Goal: Information Seeking & Learning: Learn about a topic

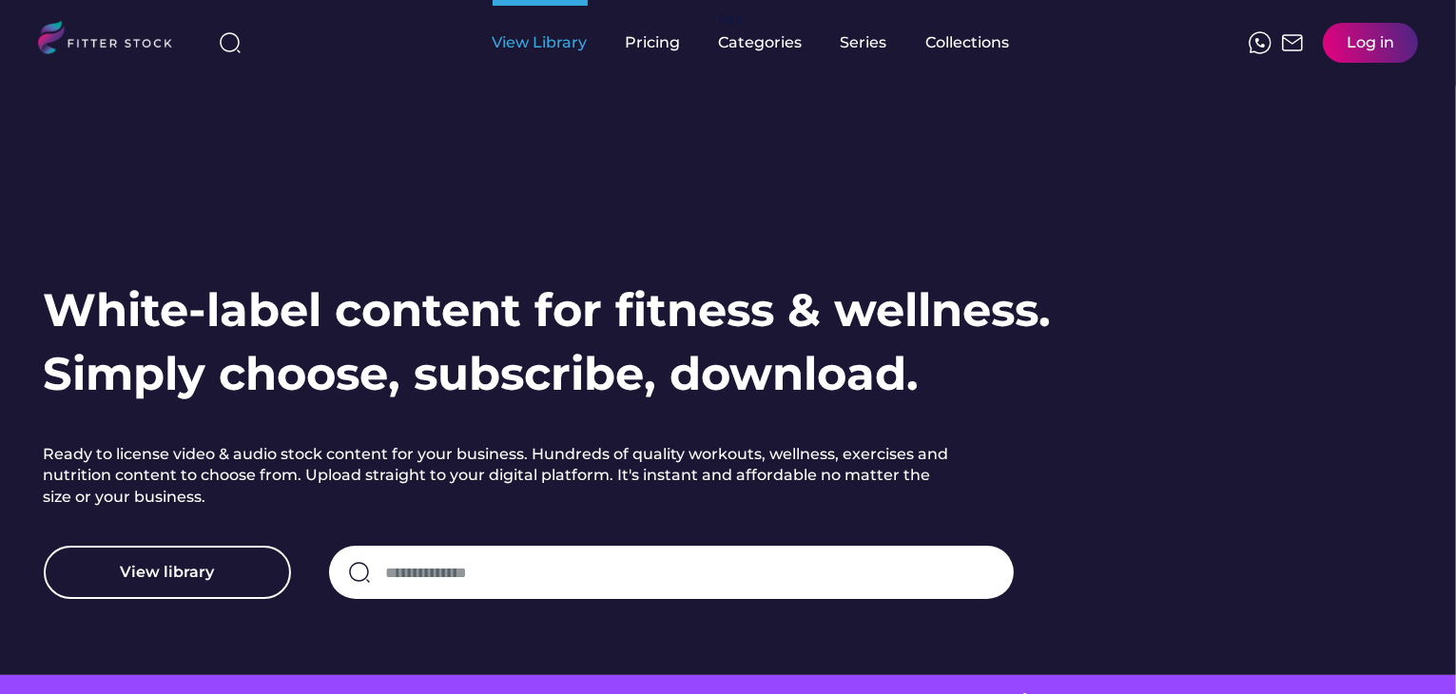
click at [554, 51] on div "View Library" at bounding box center [540, 42] width 95 height 21
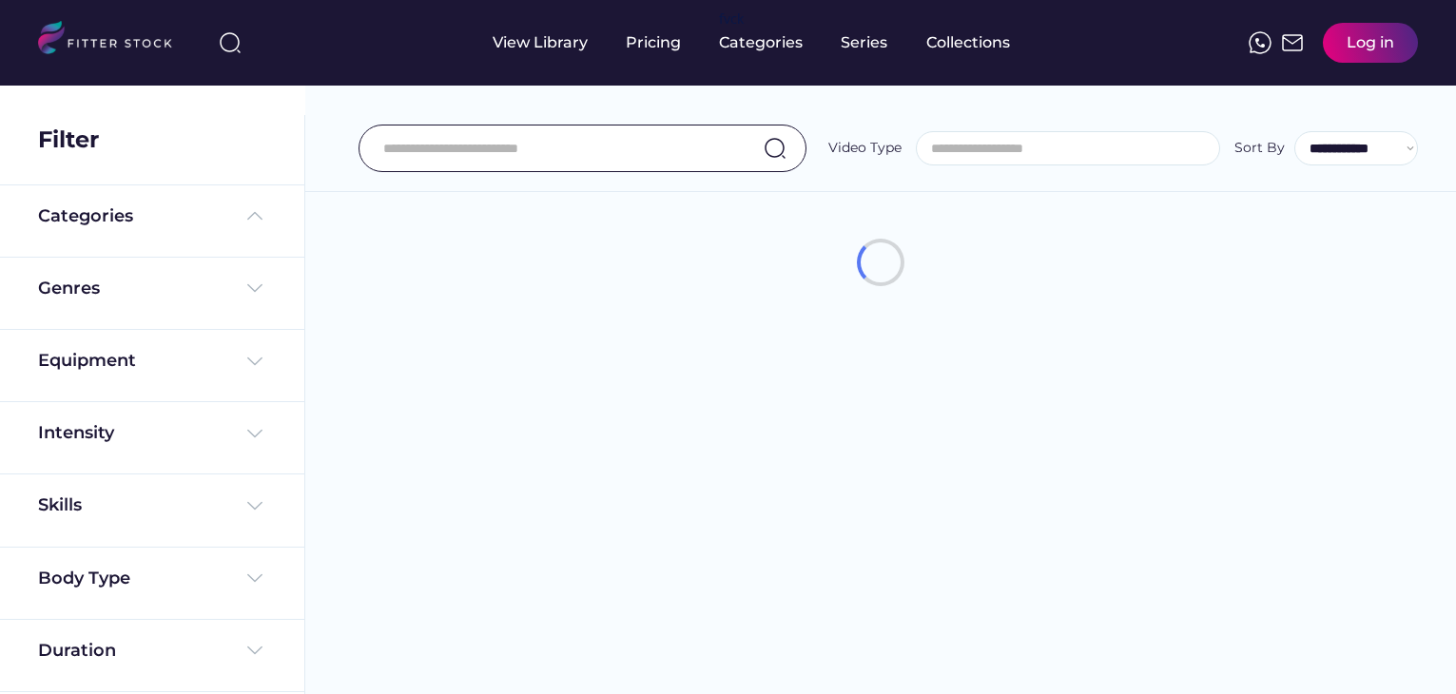
select select
select select "**********"
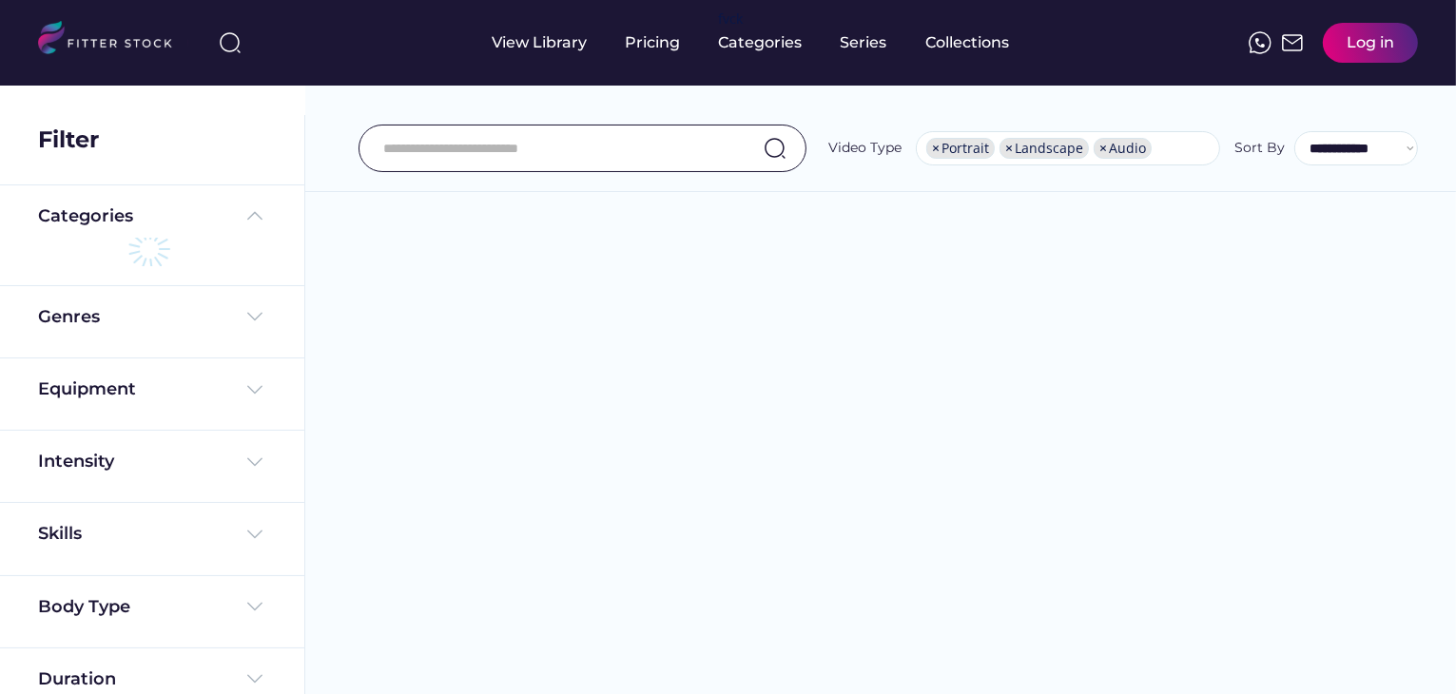
scroll to position [32, 0]
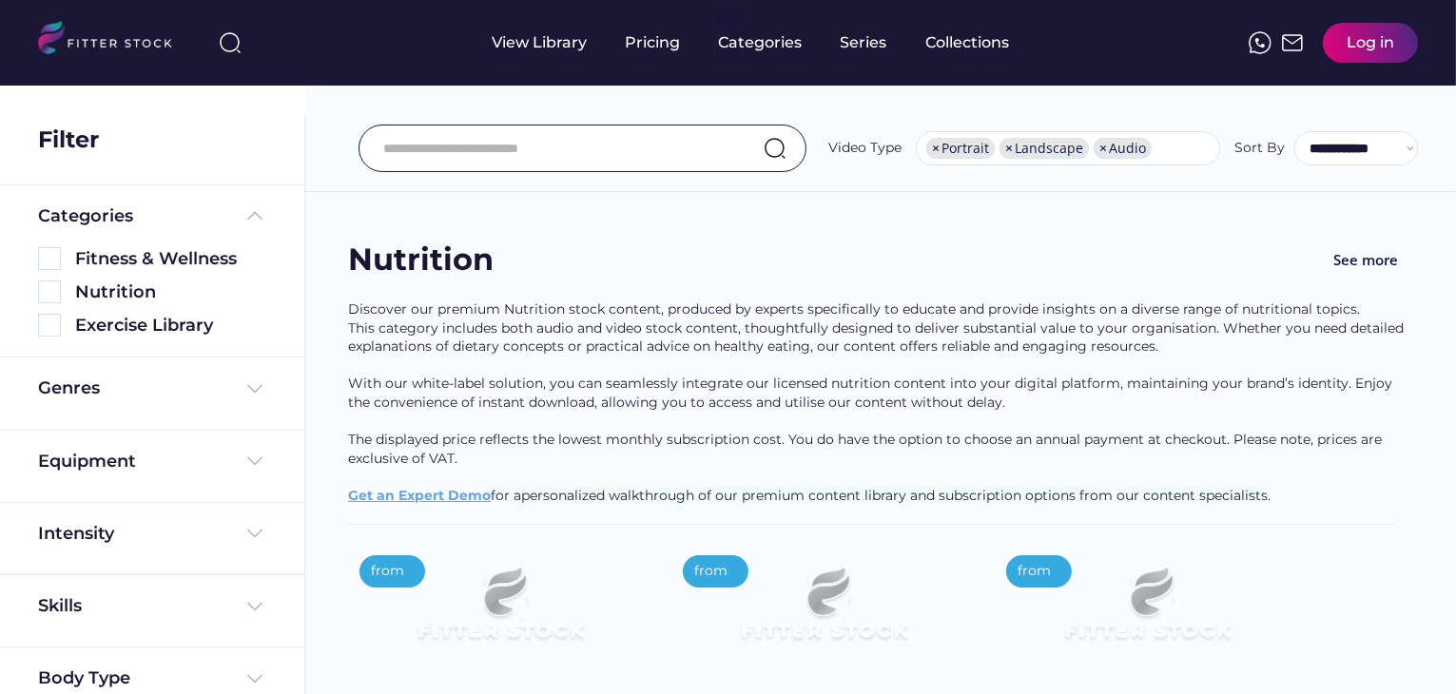
click at [51, 324] on img at bounding box center [49, 325] width 23 height 23
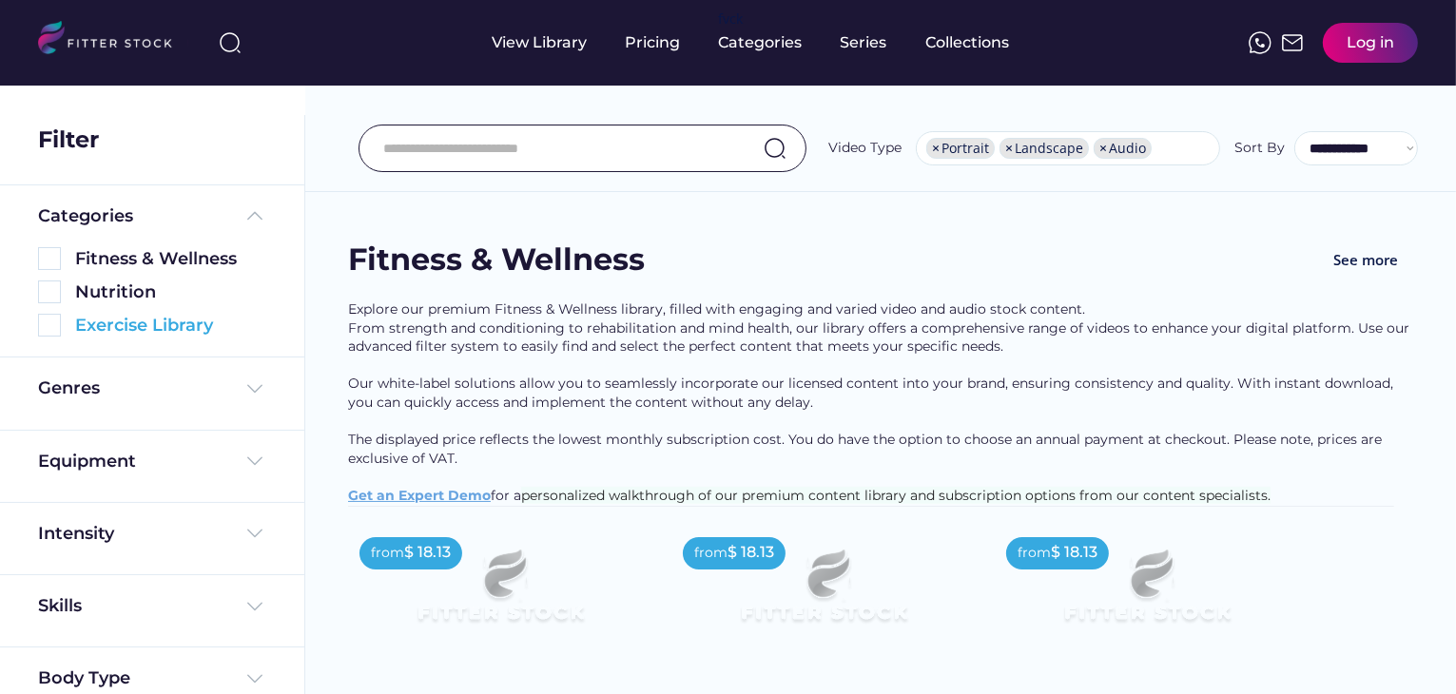
click at [50, 328] on img at bounding box center [49, 325] width 23 height 23
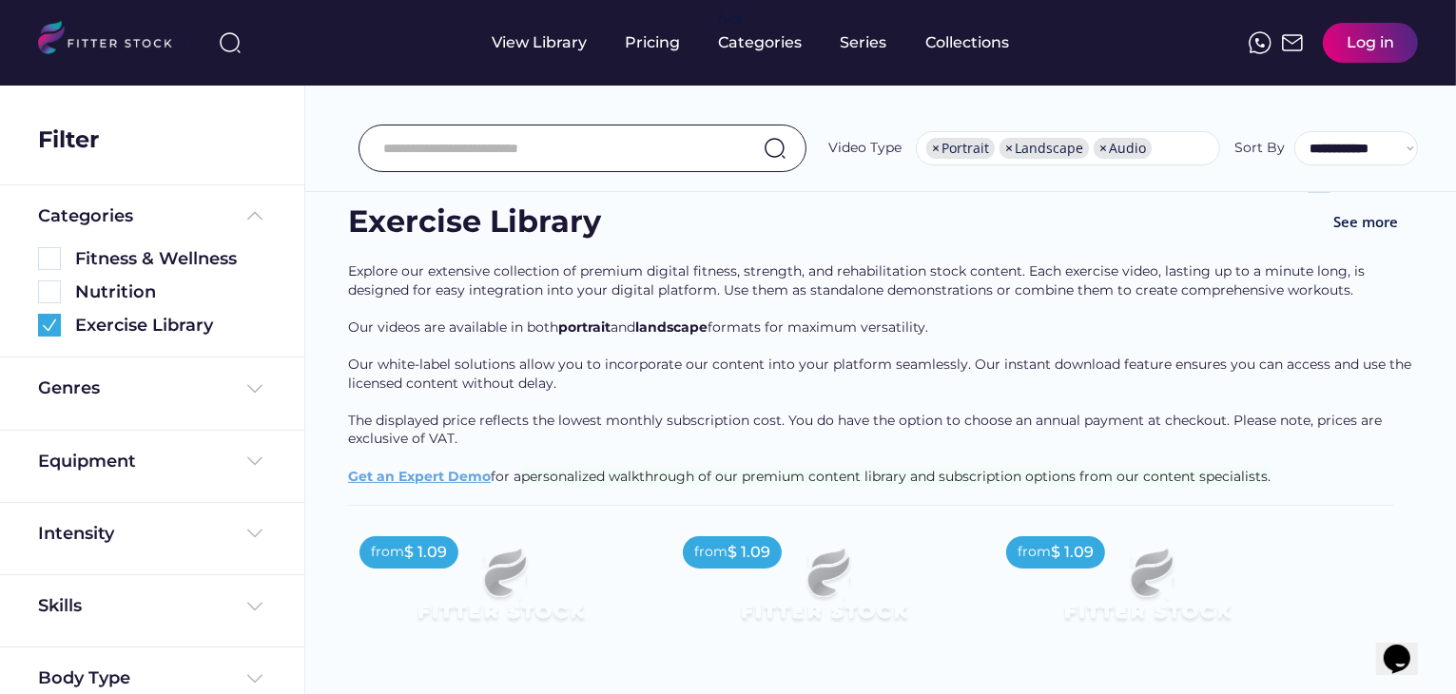
scroll to position [0, 0]
click at [1373, 223] on button "See more" at bounding box center [1365, 222] width 95 height 43
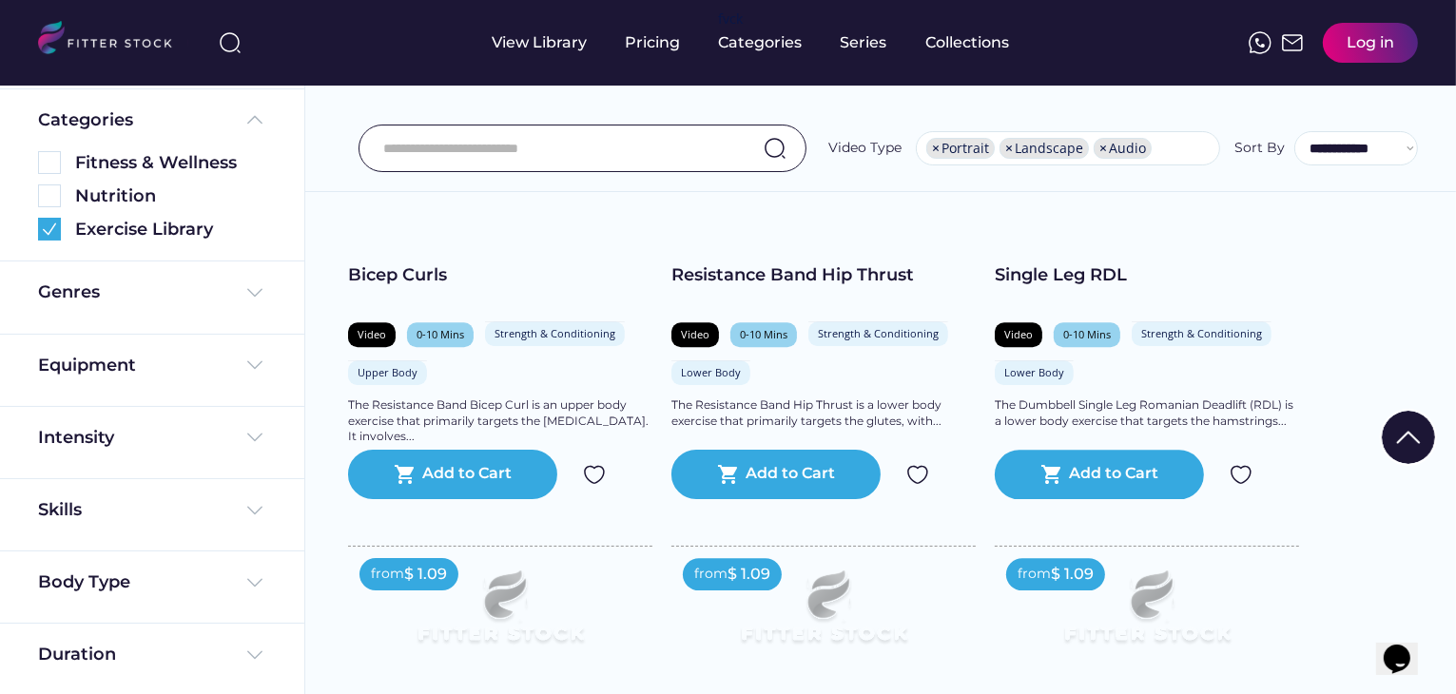
scroll to position [97, 0]
click at [233, 590] on div "Body Type" at bounding box center [152, 582] width 228 height 24
click at [251, 585] on img at bounding box center [254, 582] width 23 height 23
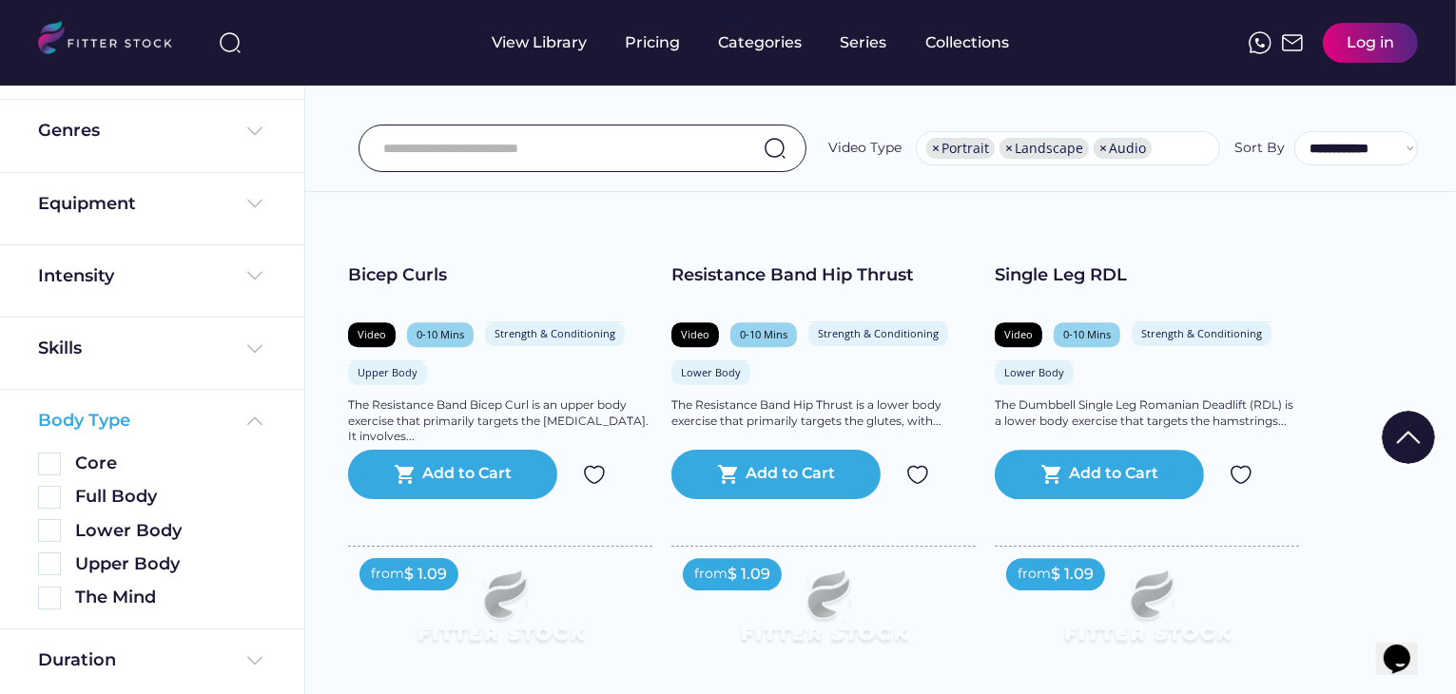
scroll to position [264, 0]
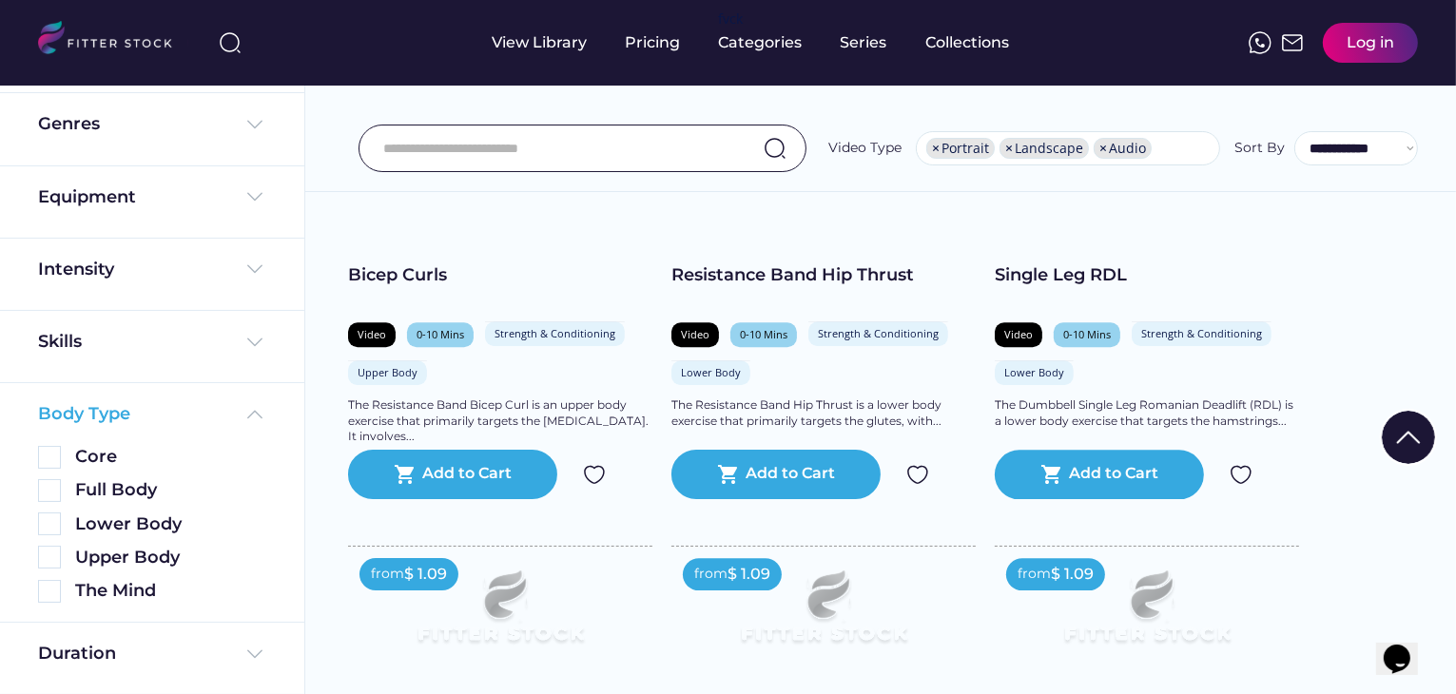
click at [248, 415] on img at bounding box center [254, 414] width 23 height 23
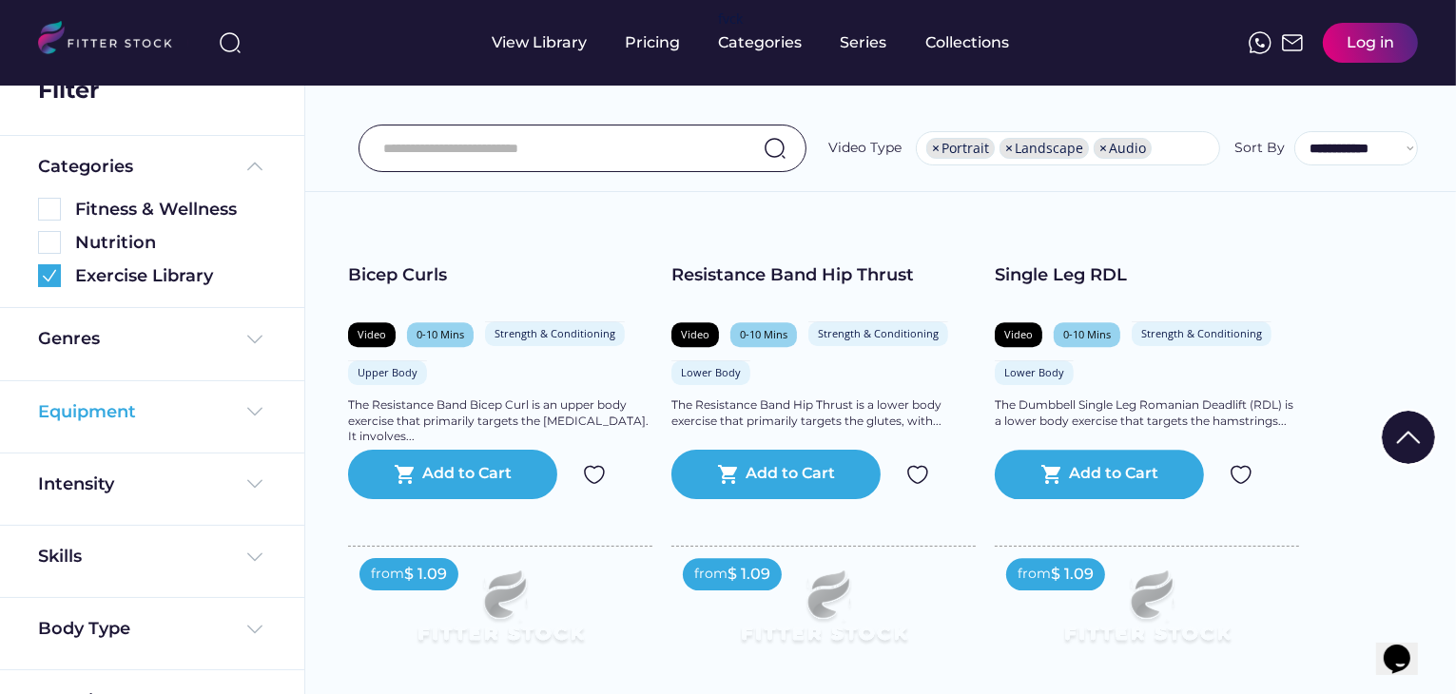
scroll to position [46, 0]
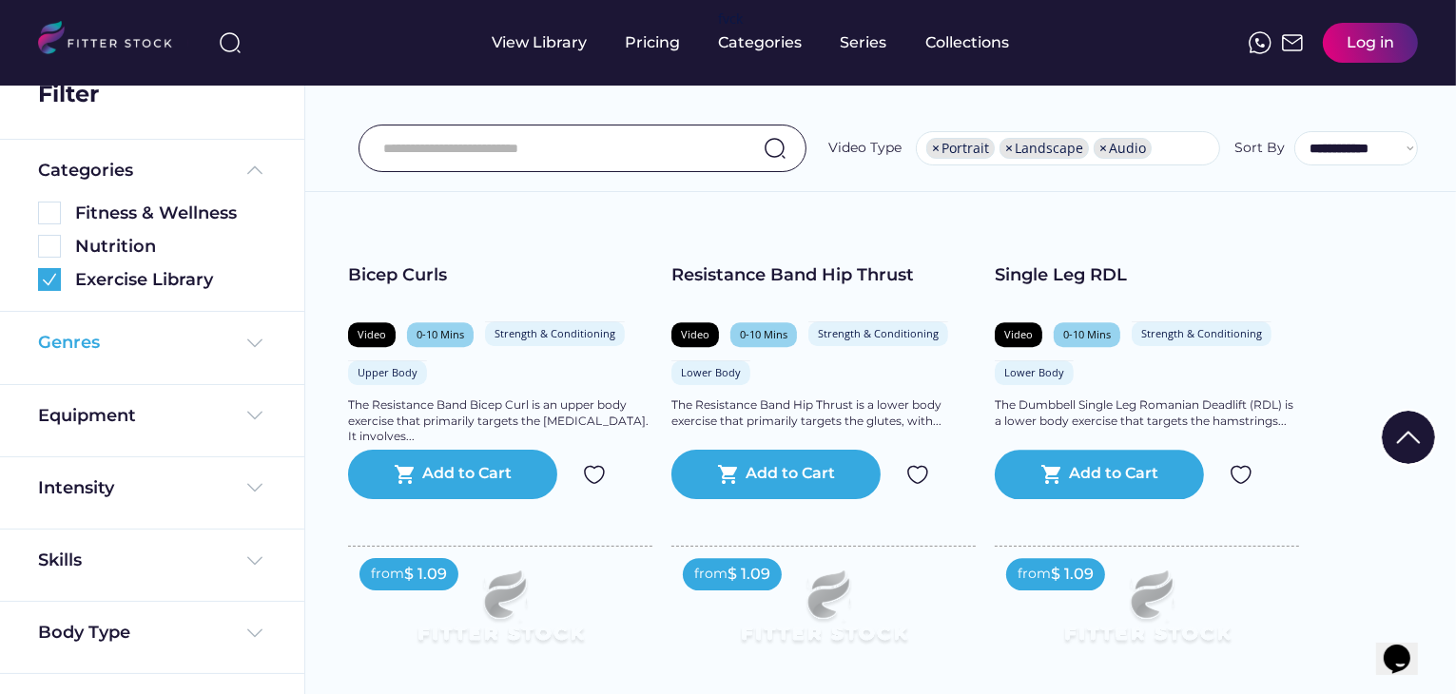
click at [248, 342] on img at bounding box center [254, 343] width 23 height 23
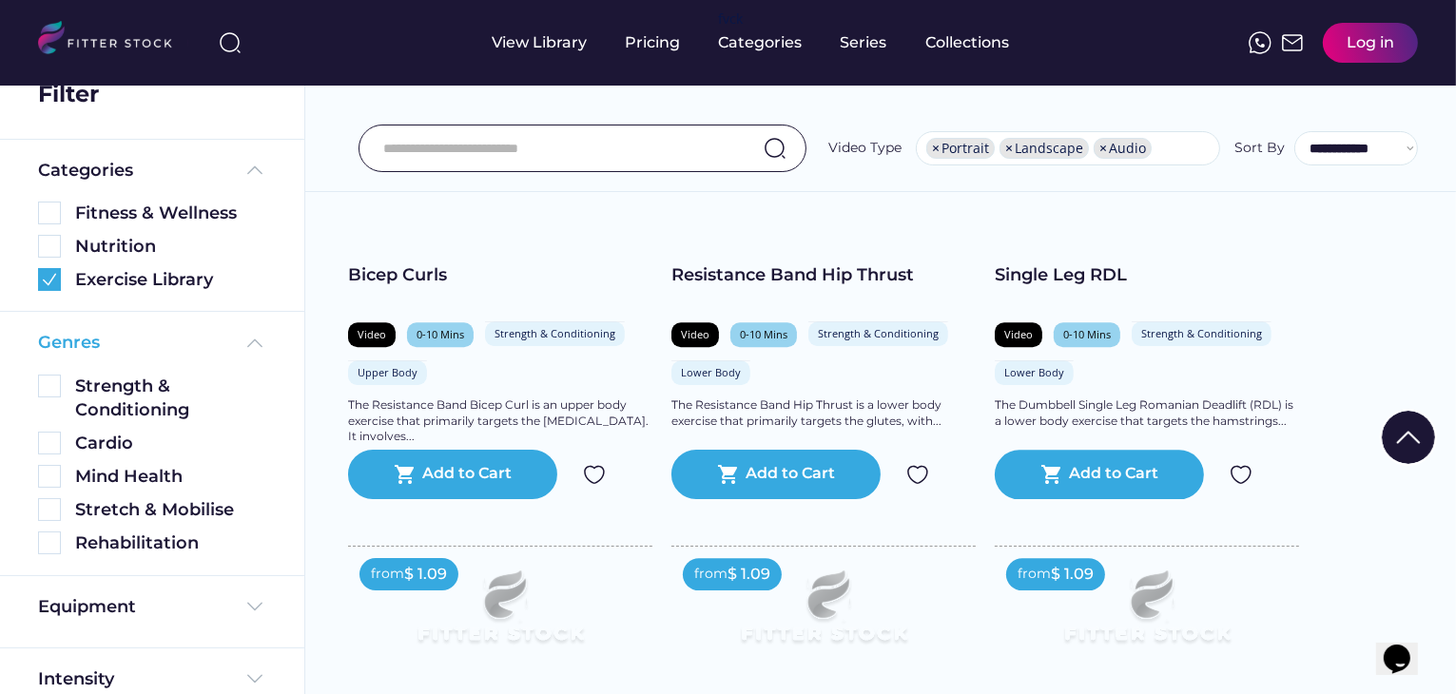
click at [248, 342] on img at bounding box center [254, 343] width 23 height 23
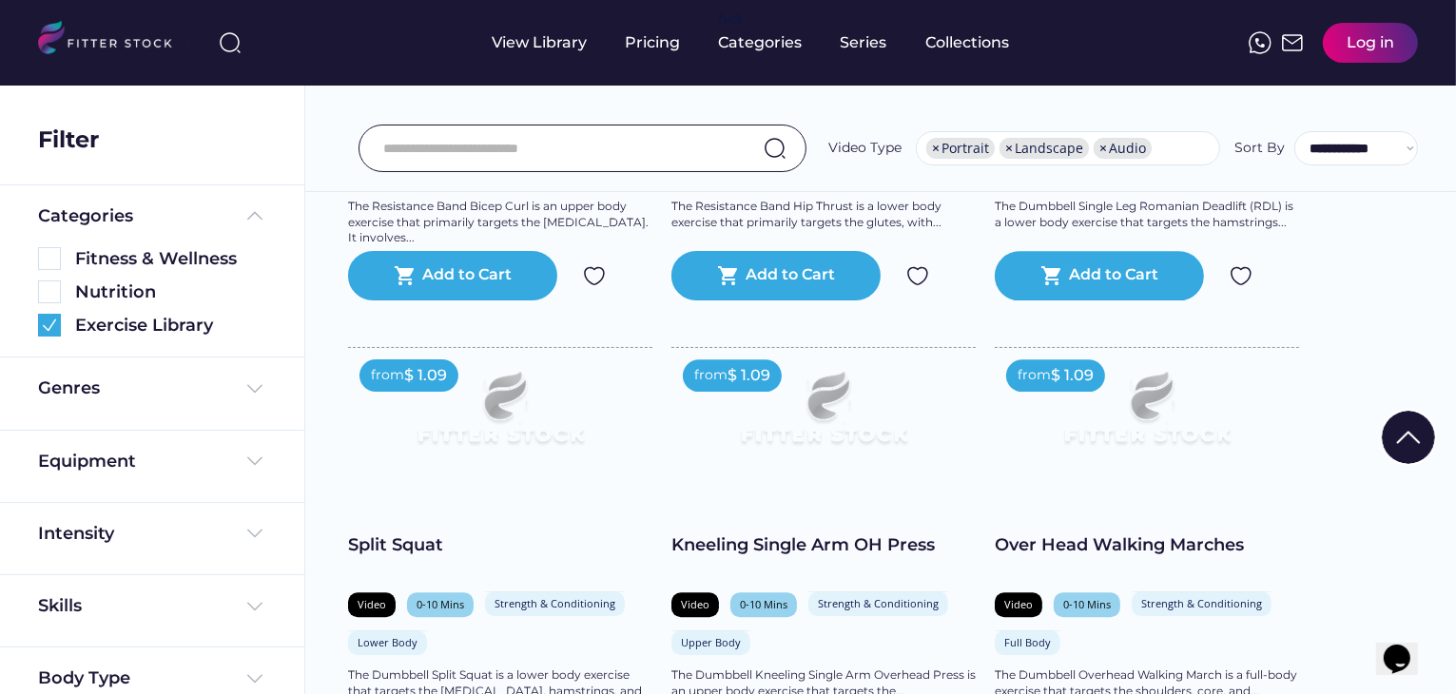
scroll to position [4941, 0]
click at [1378, 157] on select "**********" at bounding box center [1356, 148] width 124 height 34
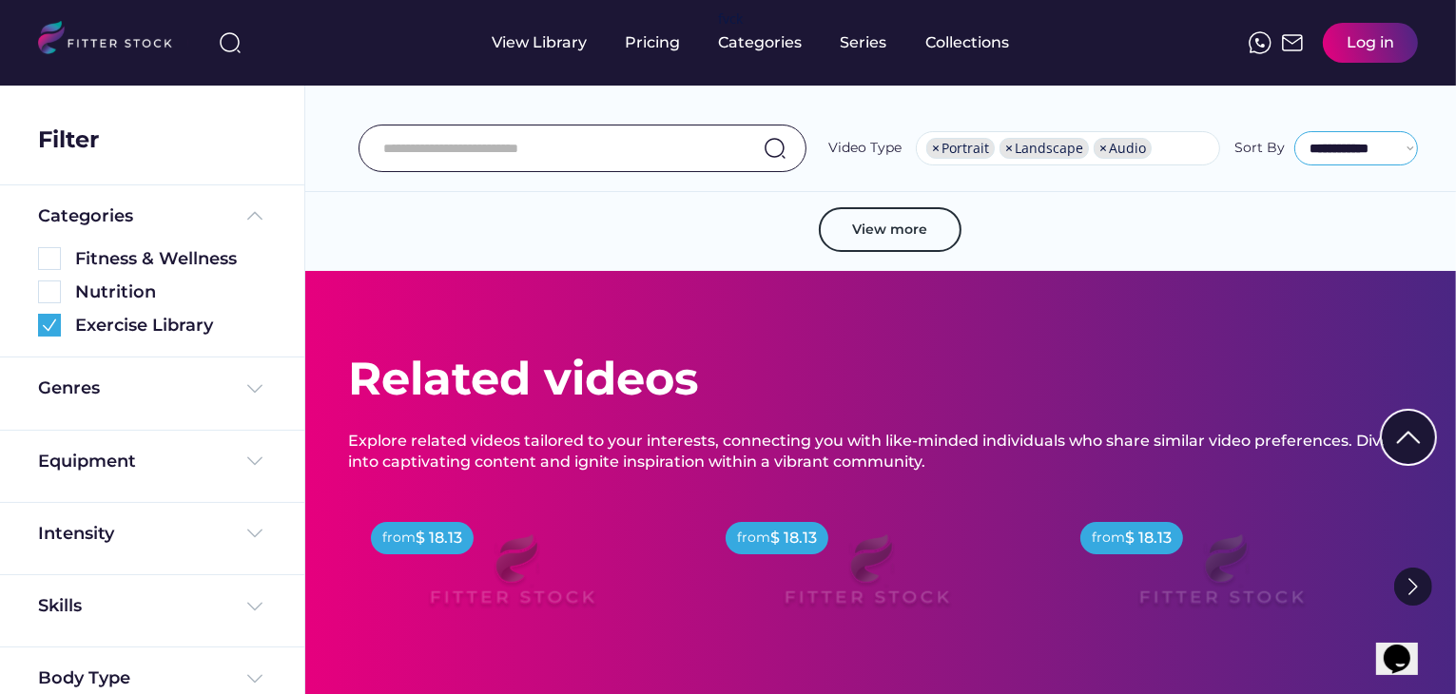
scroll to position [6960, 0]
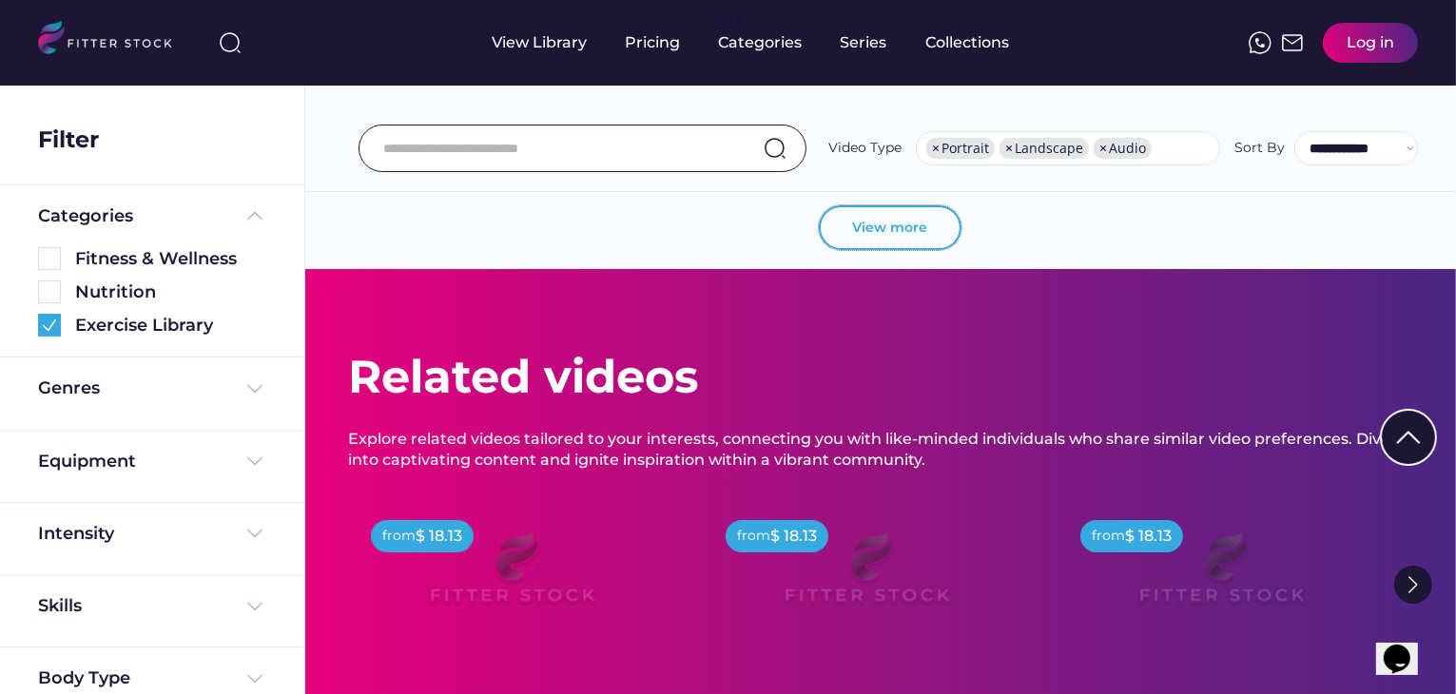
click at [886, 222] on button "View more" at bounding box center [890, 228] width 143 height 46
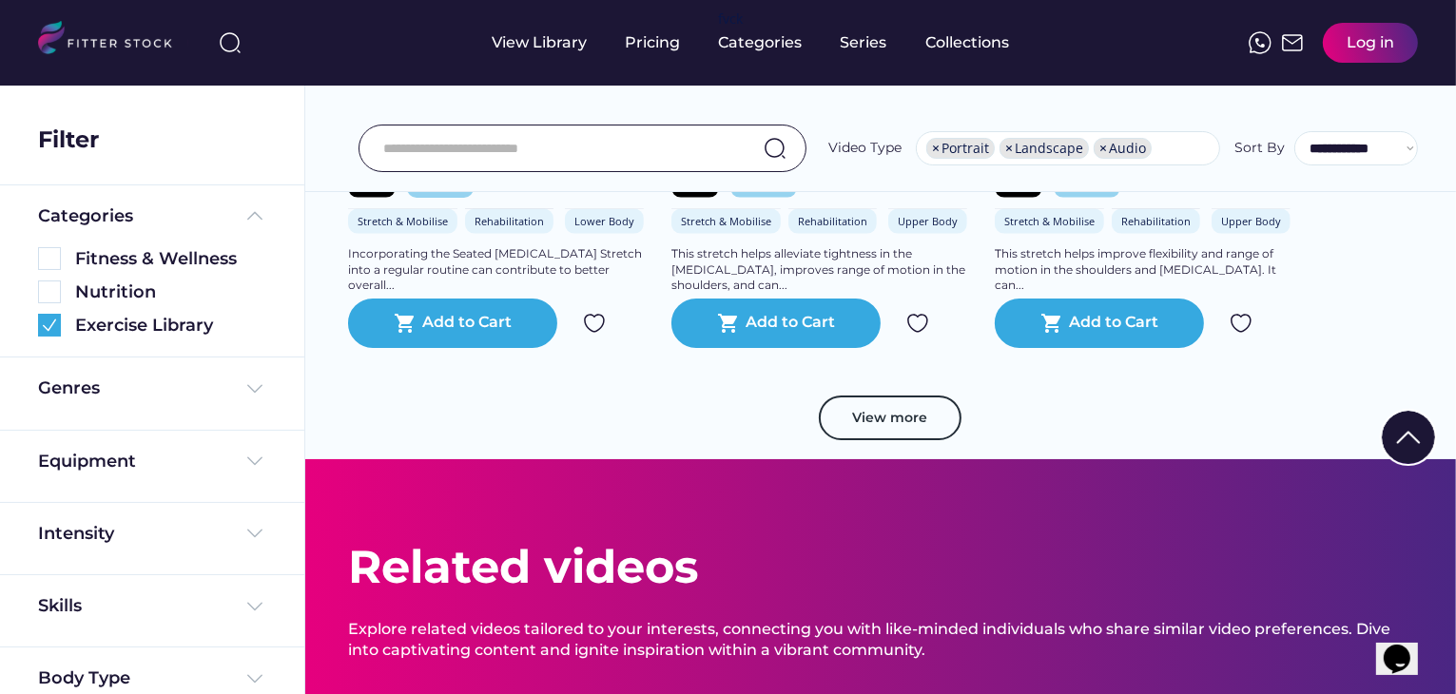
scroll to position [10043, 0]
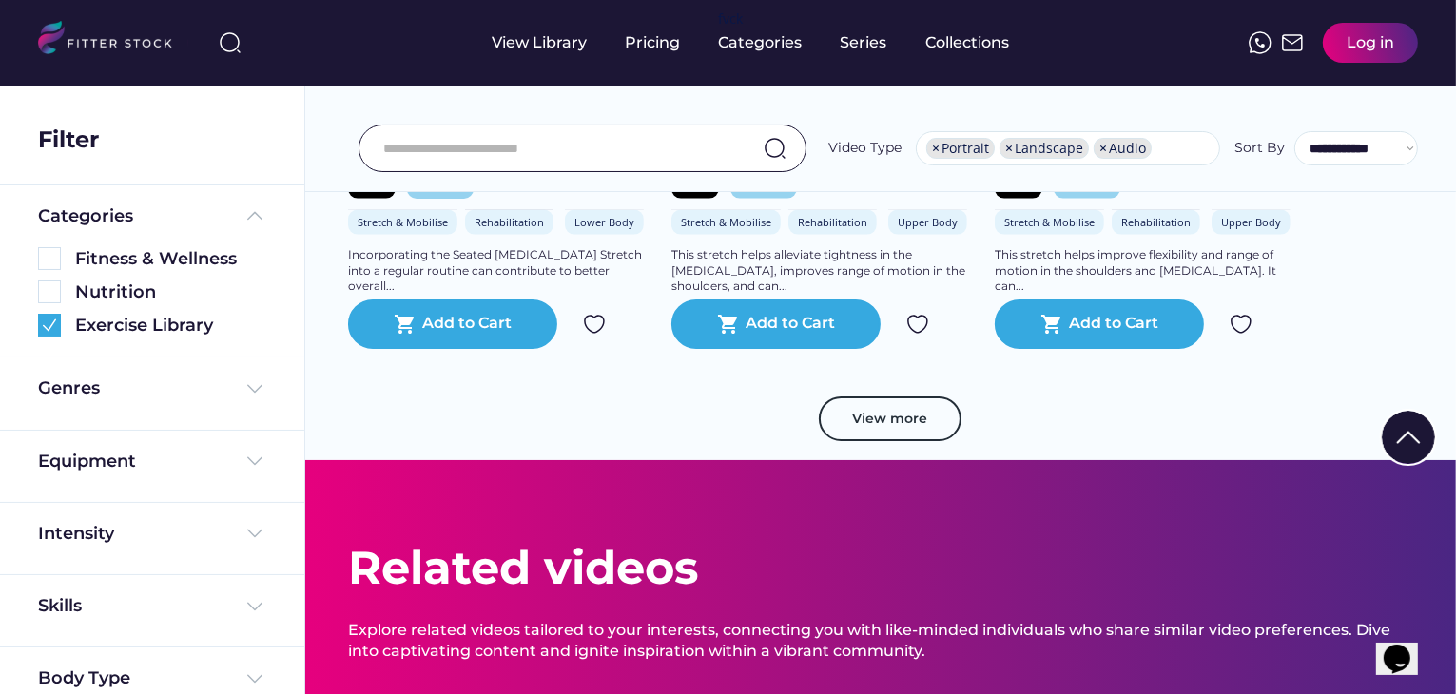
click at [886, 411] on button "View more" at bounding box center [890, 420] width 143 height 46
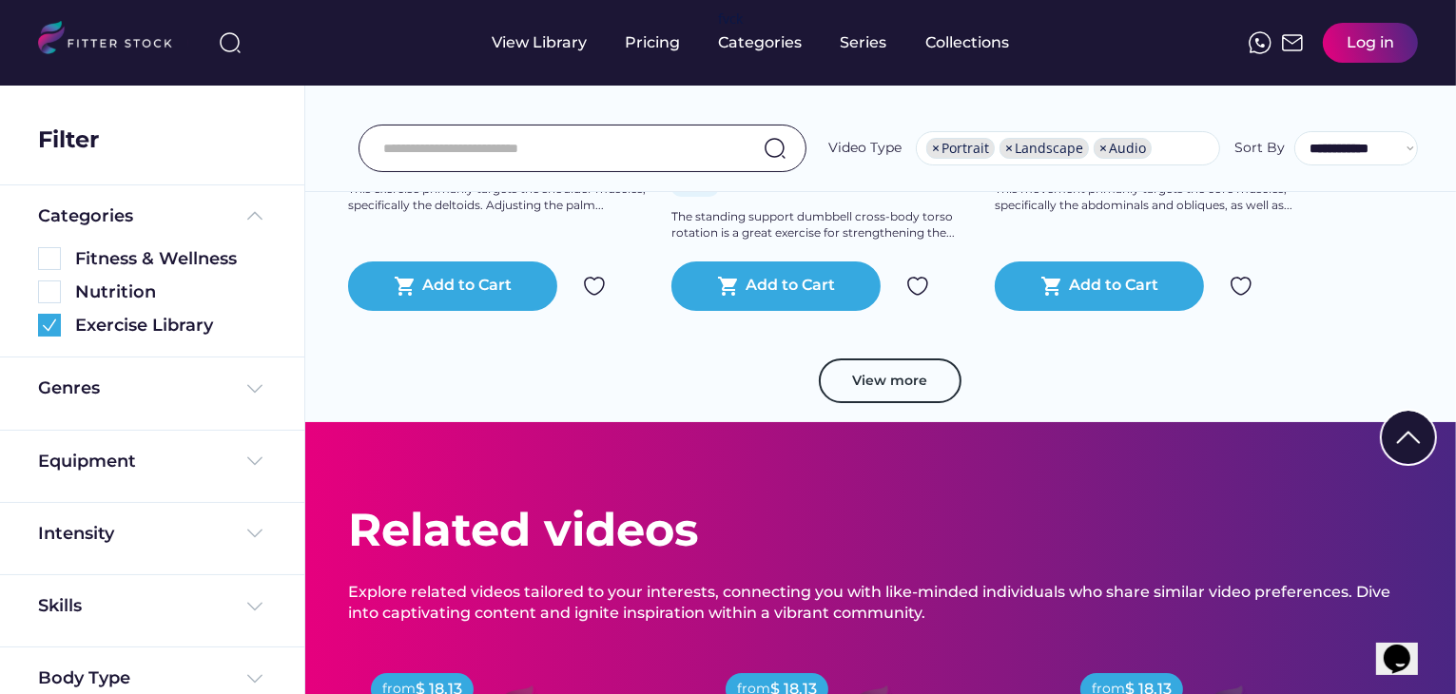
scroll to position [13673, 0]
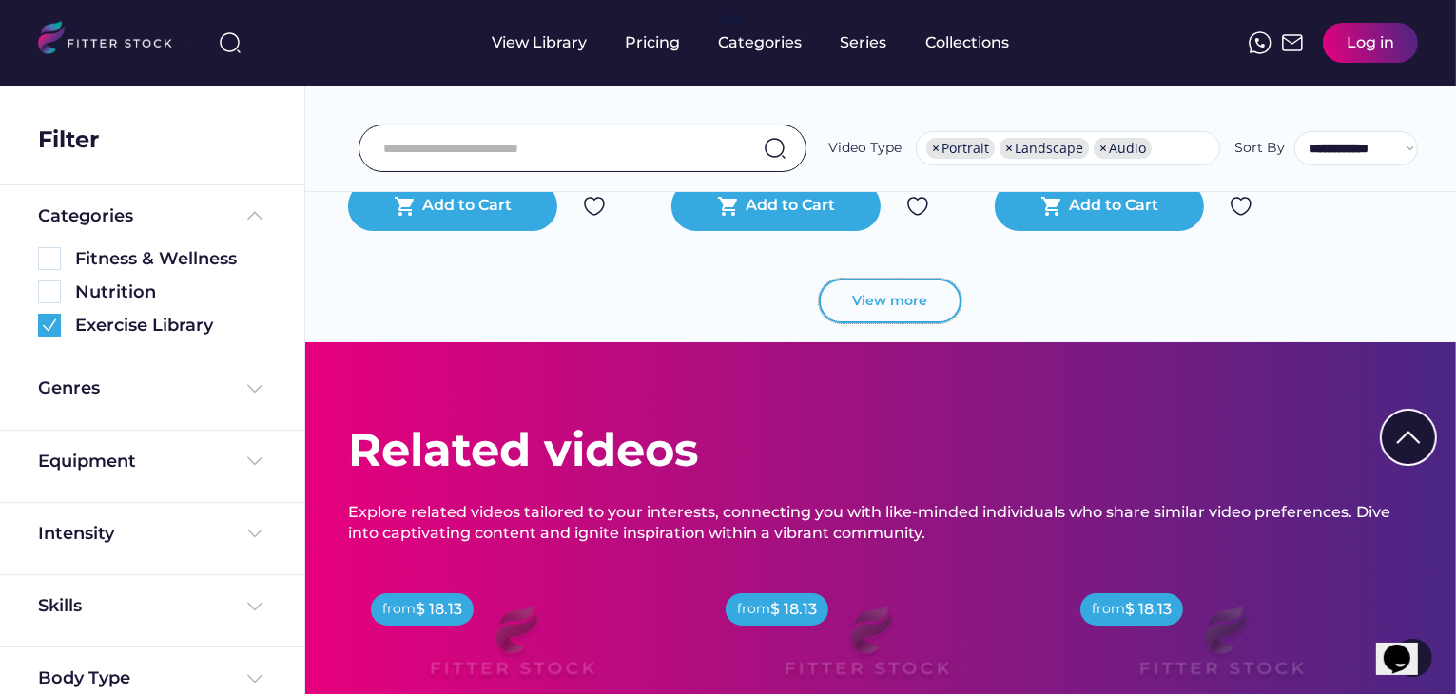
click at [874, 305] on button "View more" at bounding box center [890, 302] width 143 height 46
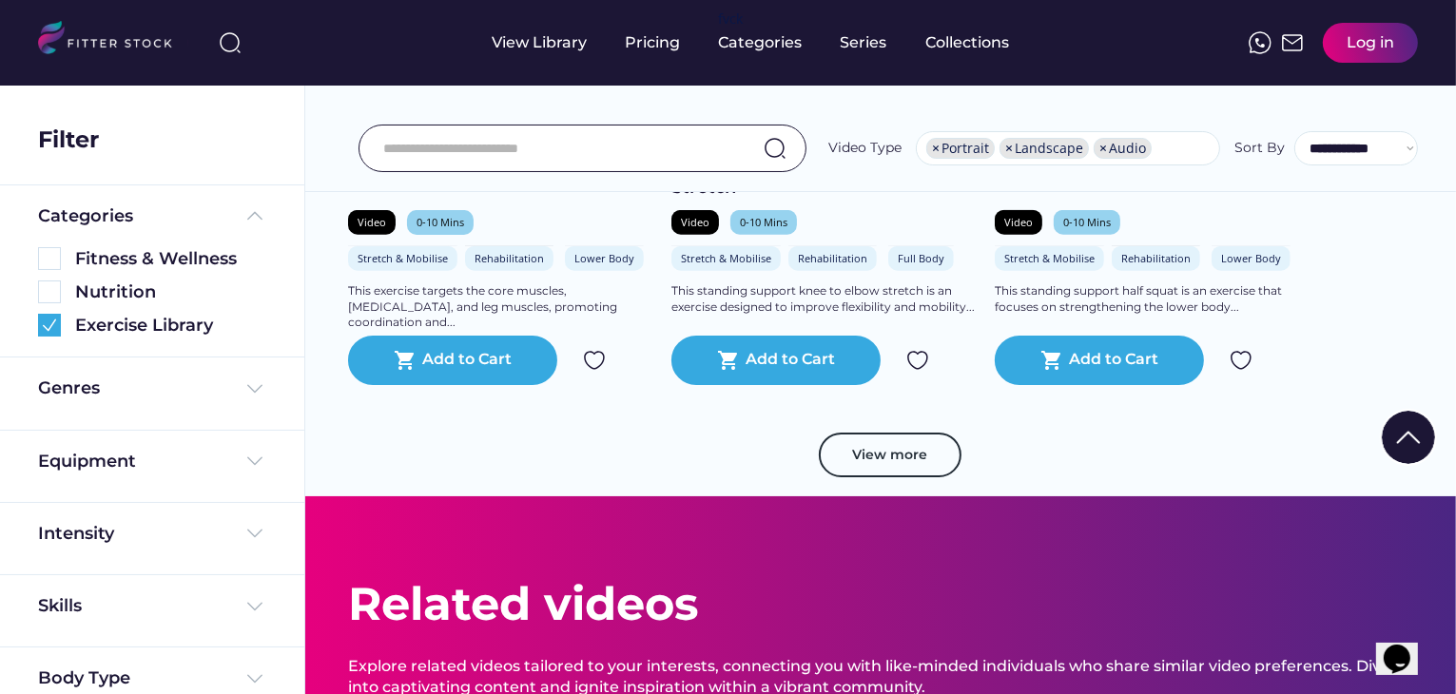
scroll to position [17033, 0]
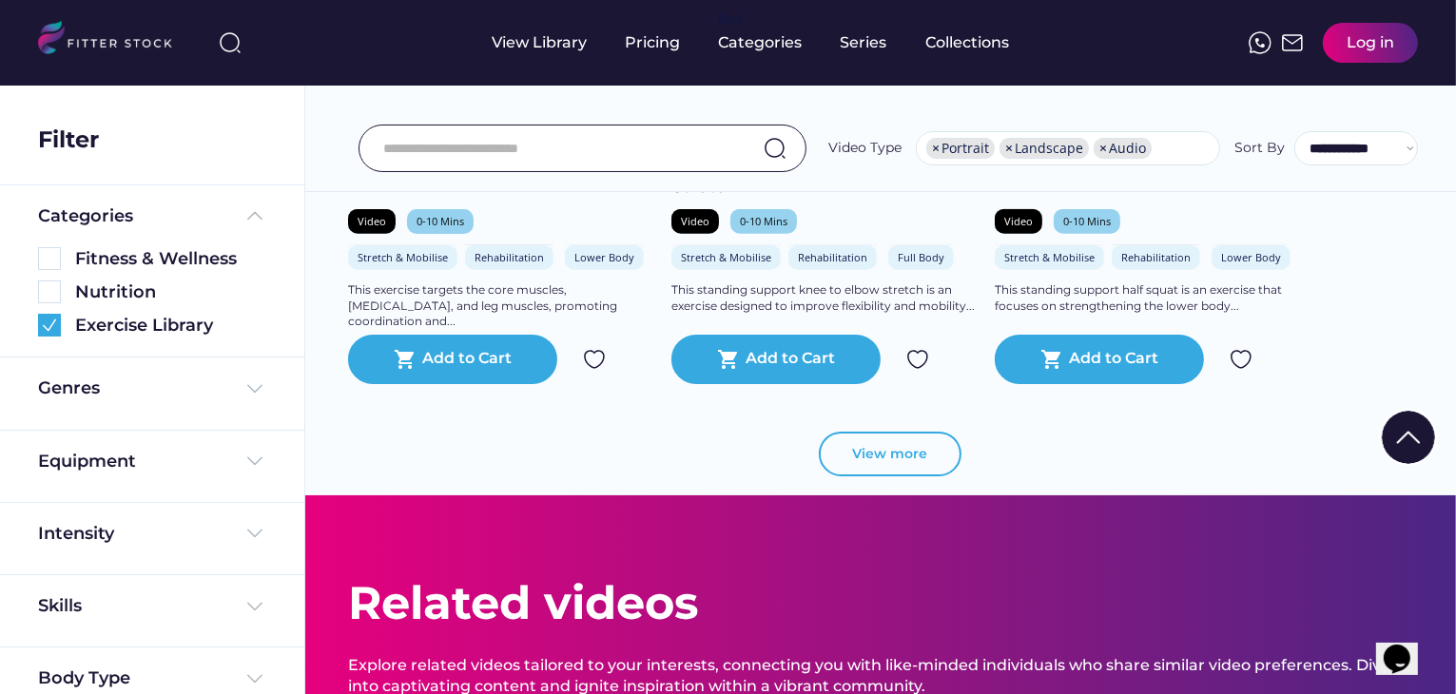
click at [909, 438] on button "View more" at bounding box center [890, 455] width 143 height 46
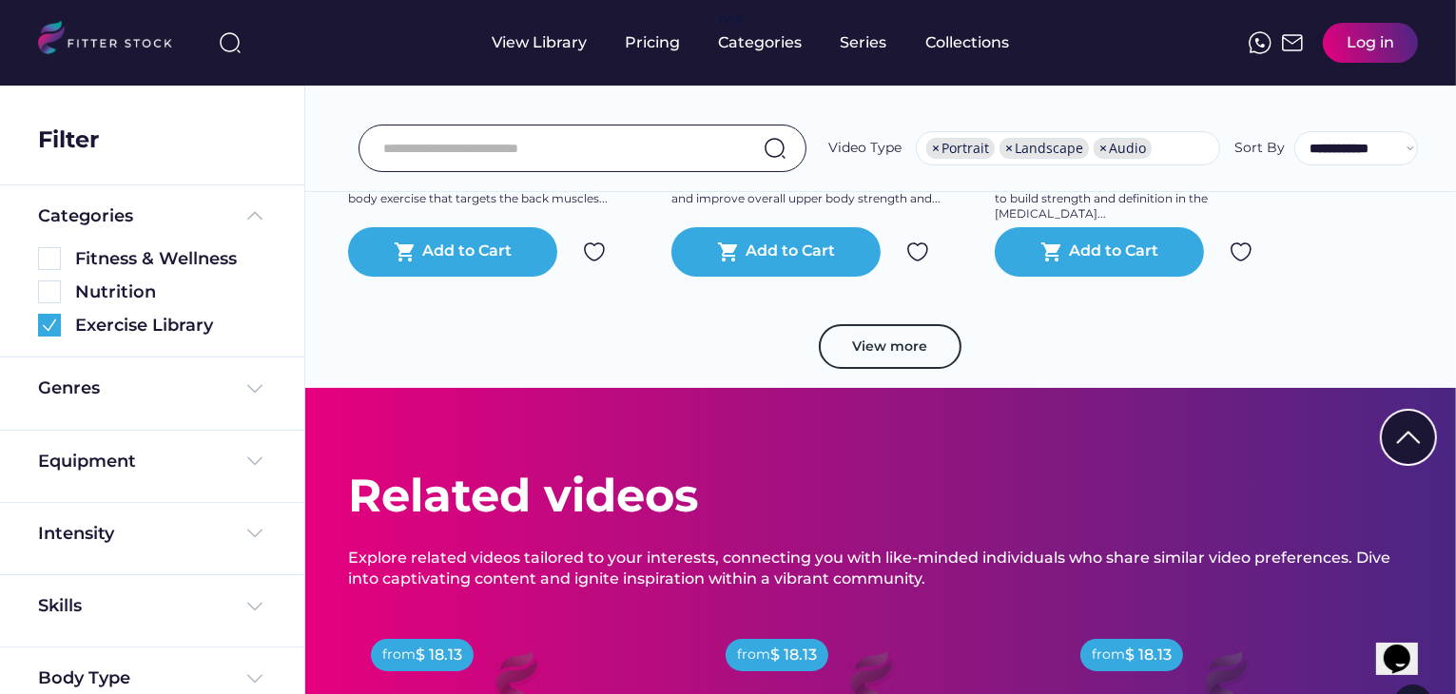
scroll to position [20529, 0]
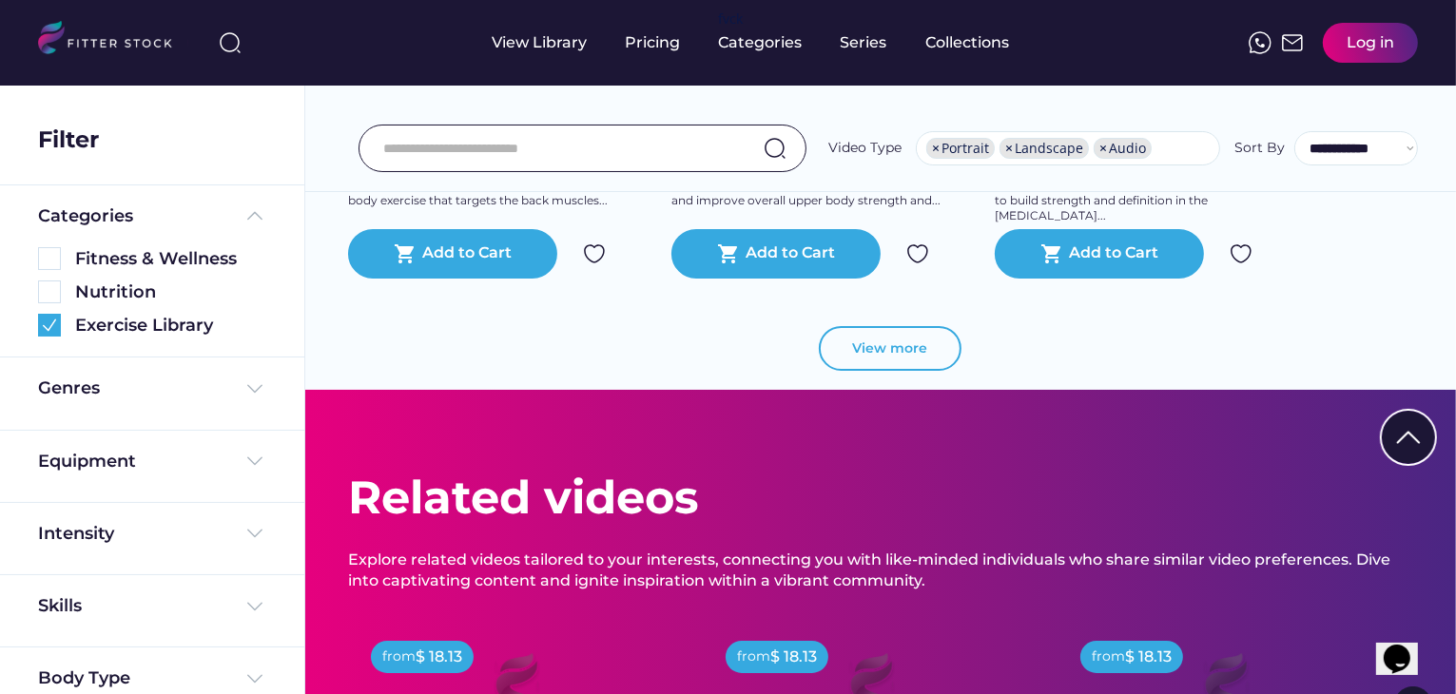
click at [910, 339] on button "View more" at bounding box center [890, 349] width 143 height 46
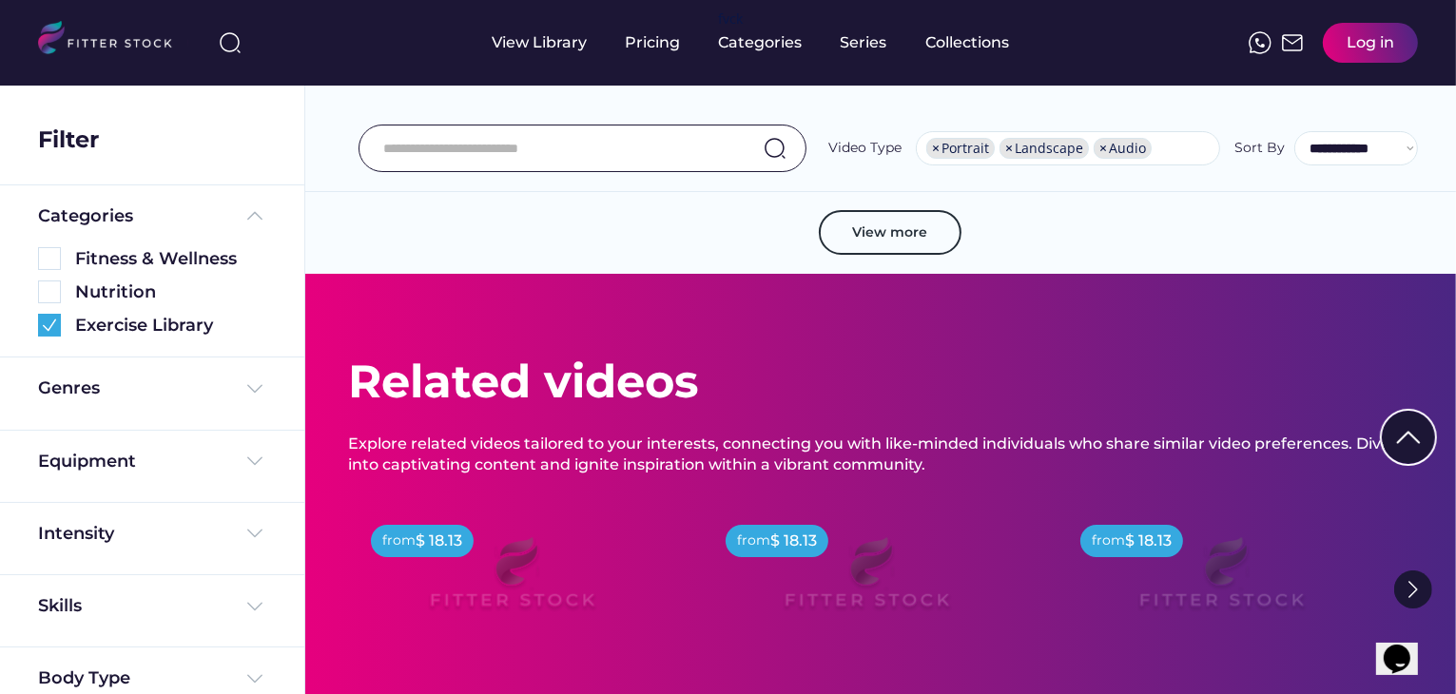
scroll to position [24143, 0]
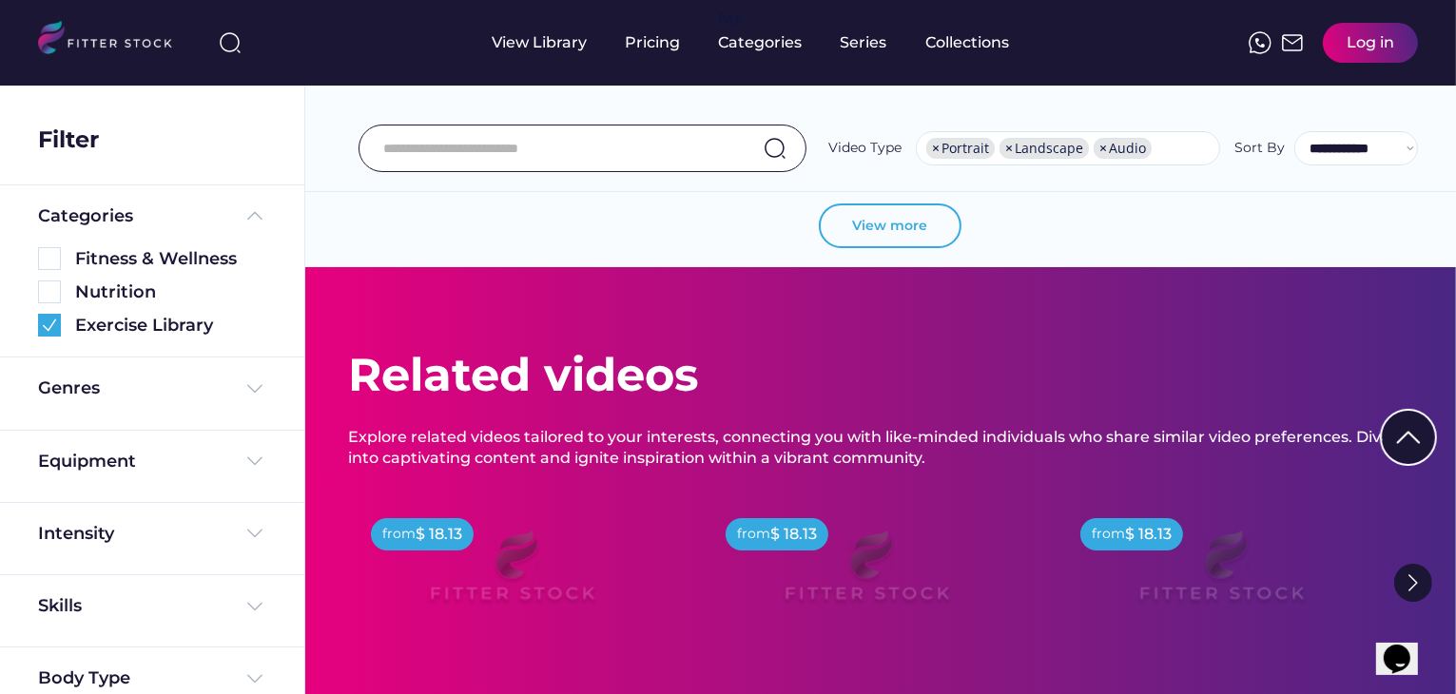
click at [922, 220] on button "View more" at bounding box center [890, 227] width 143 height 46
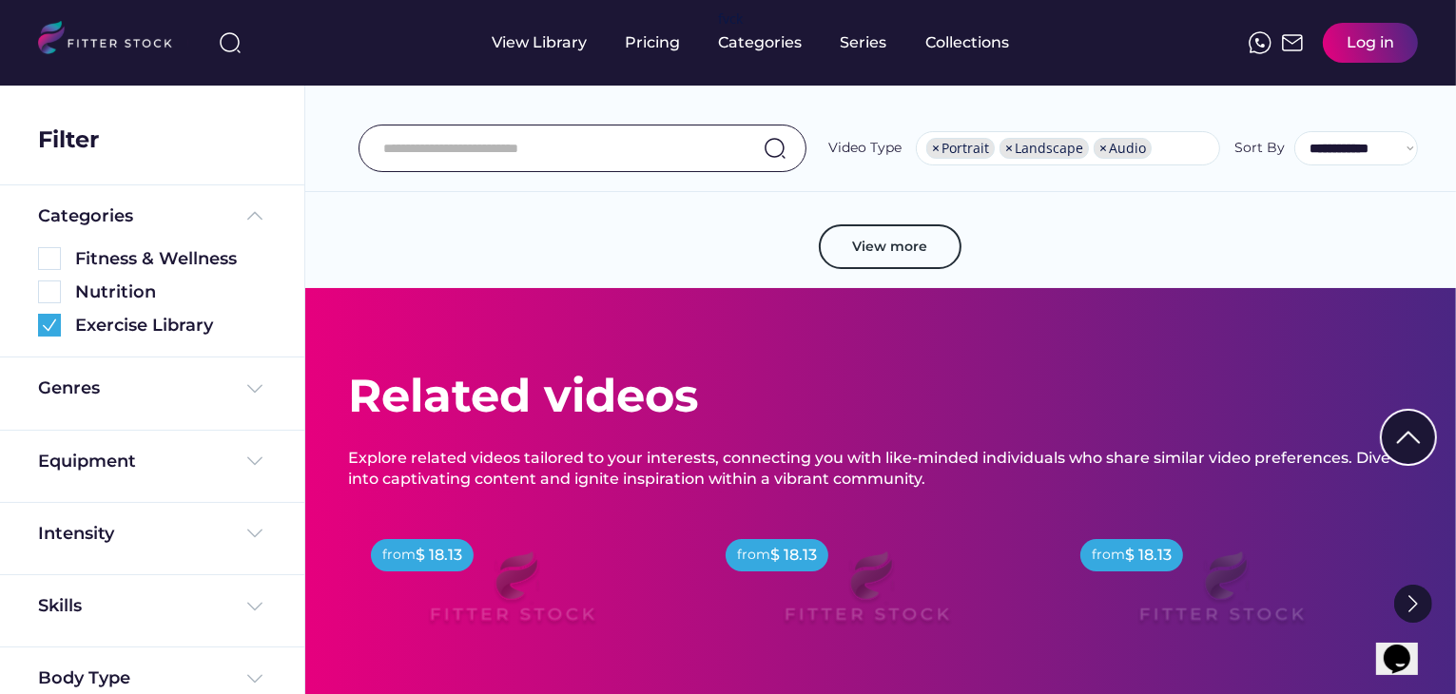
scroll to position [27663, 0]
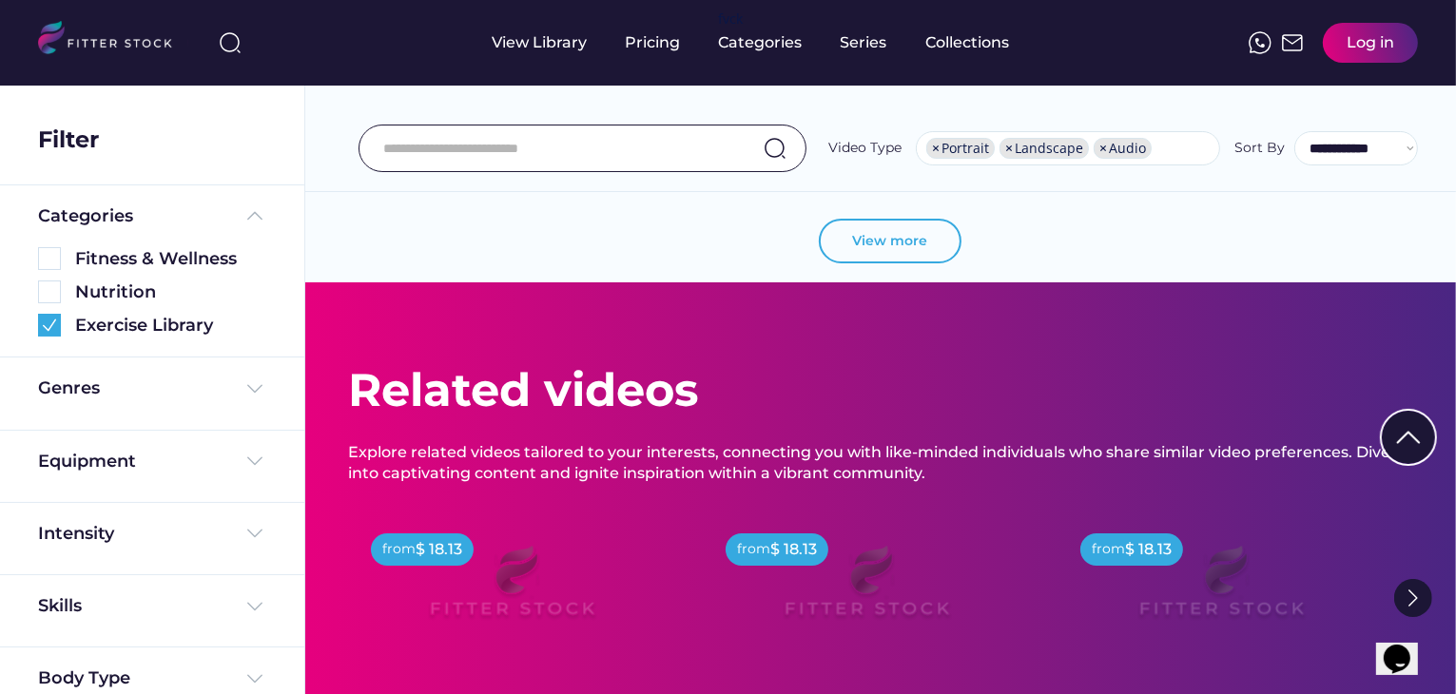
click at [882, 232] on button "View more" at bounding box center [890, 242] width 143 height 46
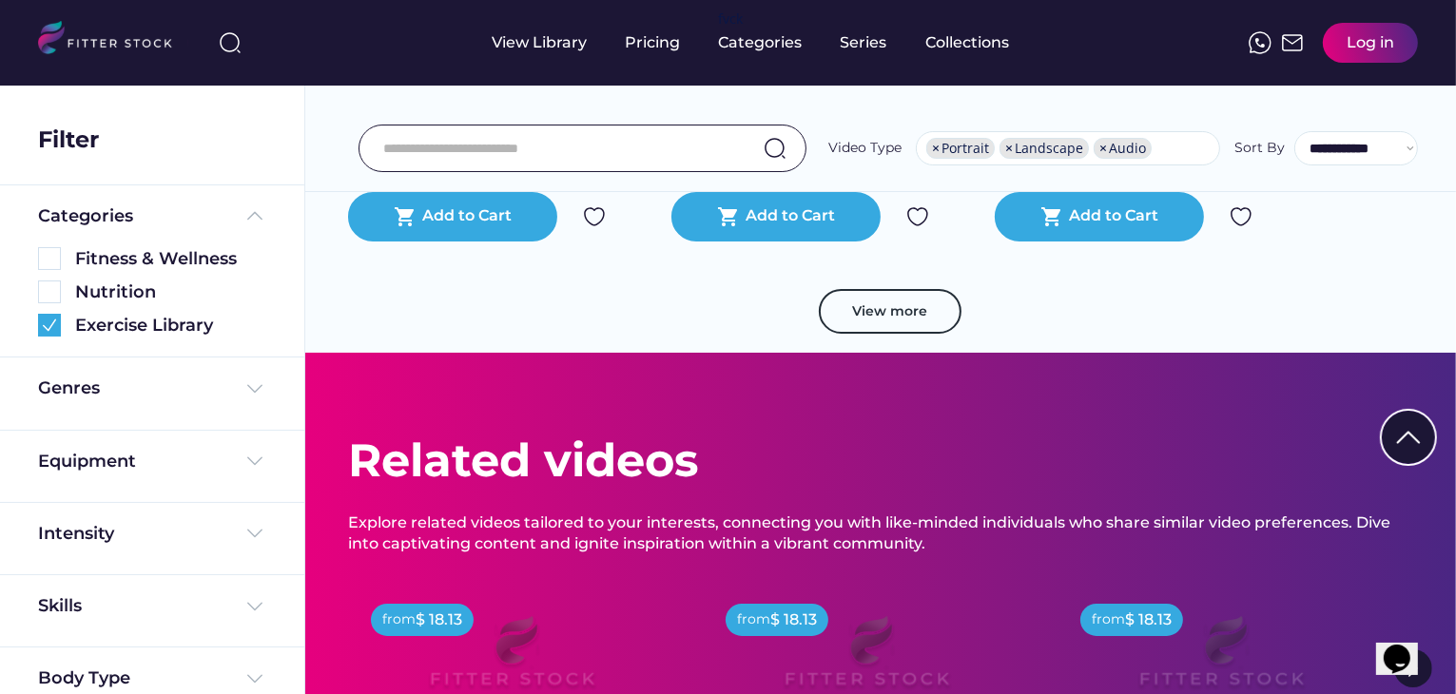
scroll to position [31121, 0]
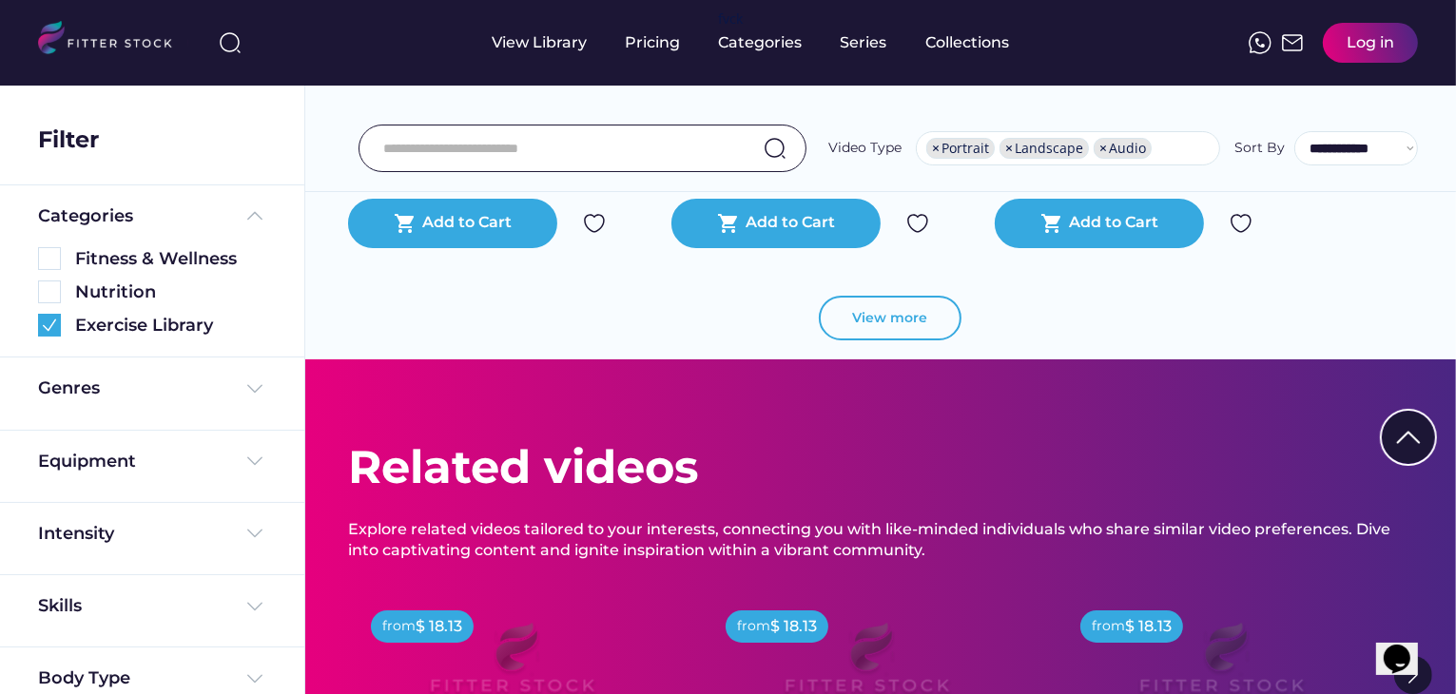
click at [902, 305] on button "View more" at bounding box center [890, 319] width 143 height 46
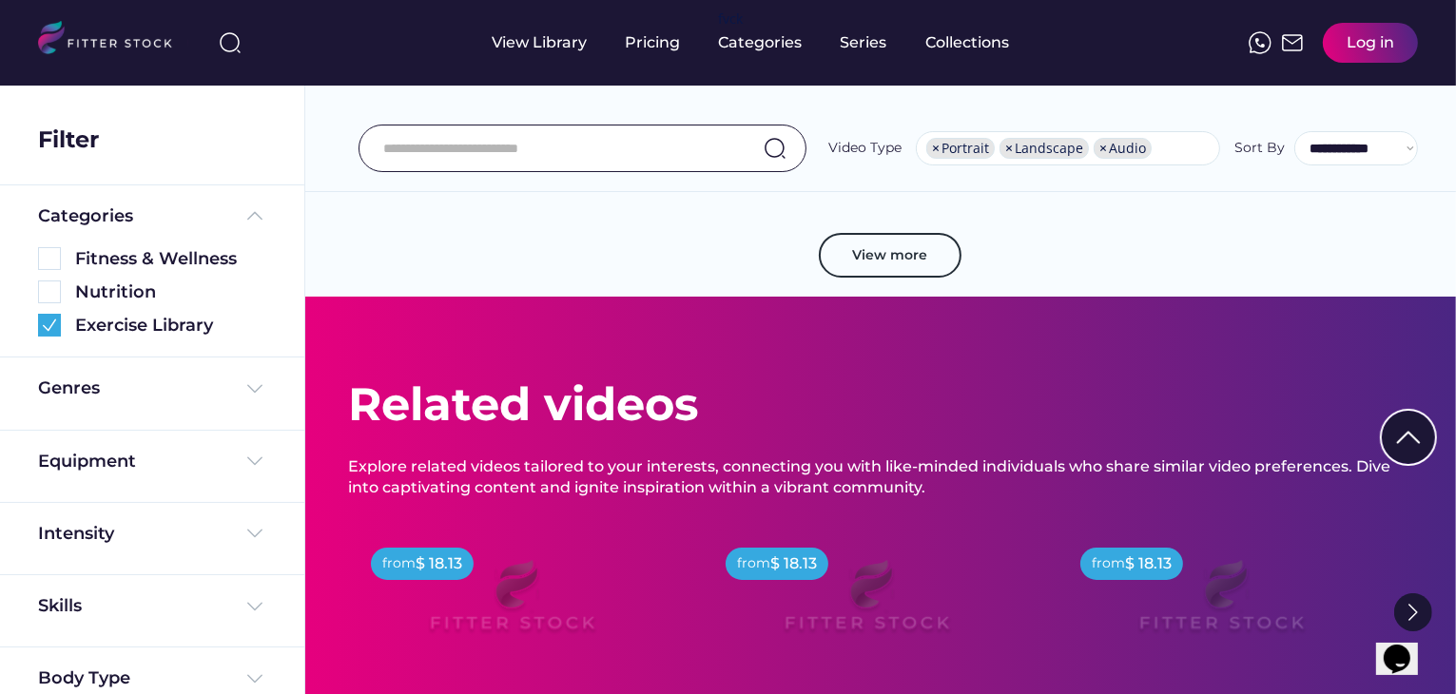
scroll to position [34720, 0]
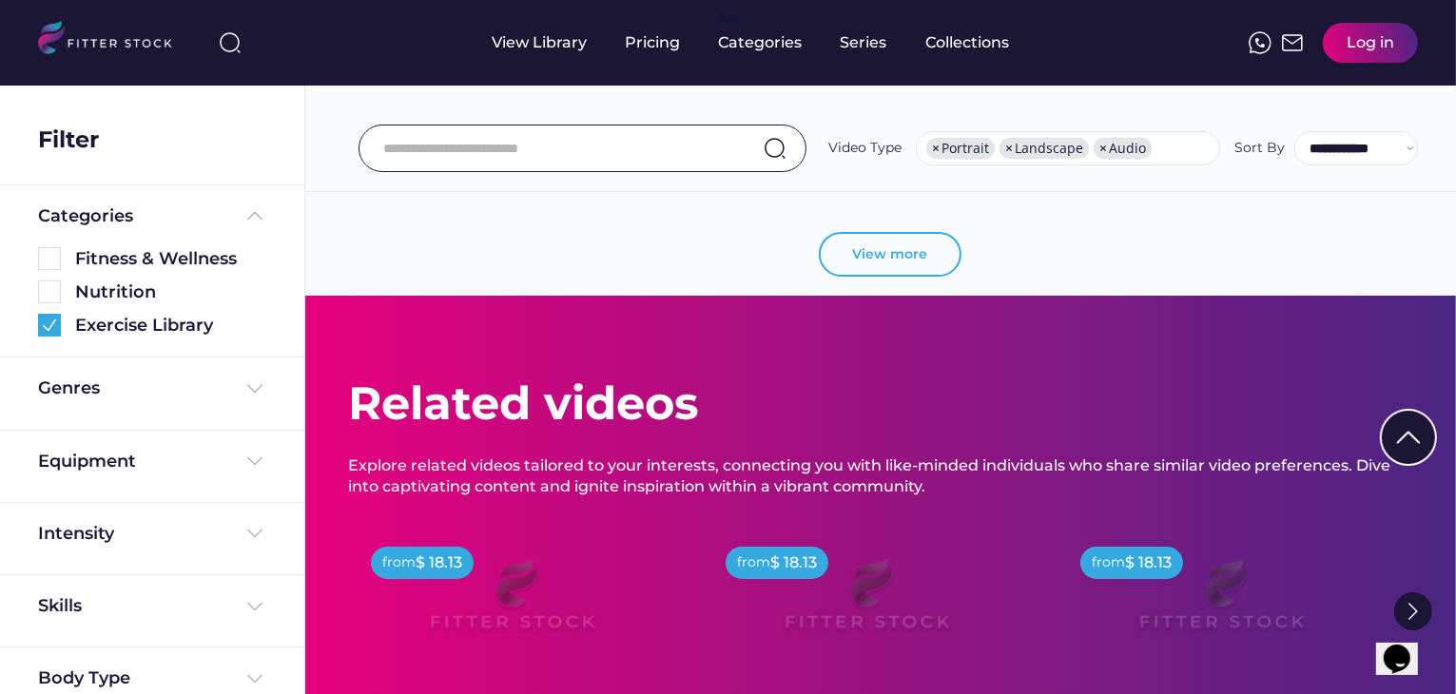
click at [895, 244] on button "View more" at bounding box center [890, 255] width 143 height 46
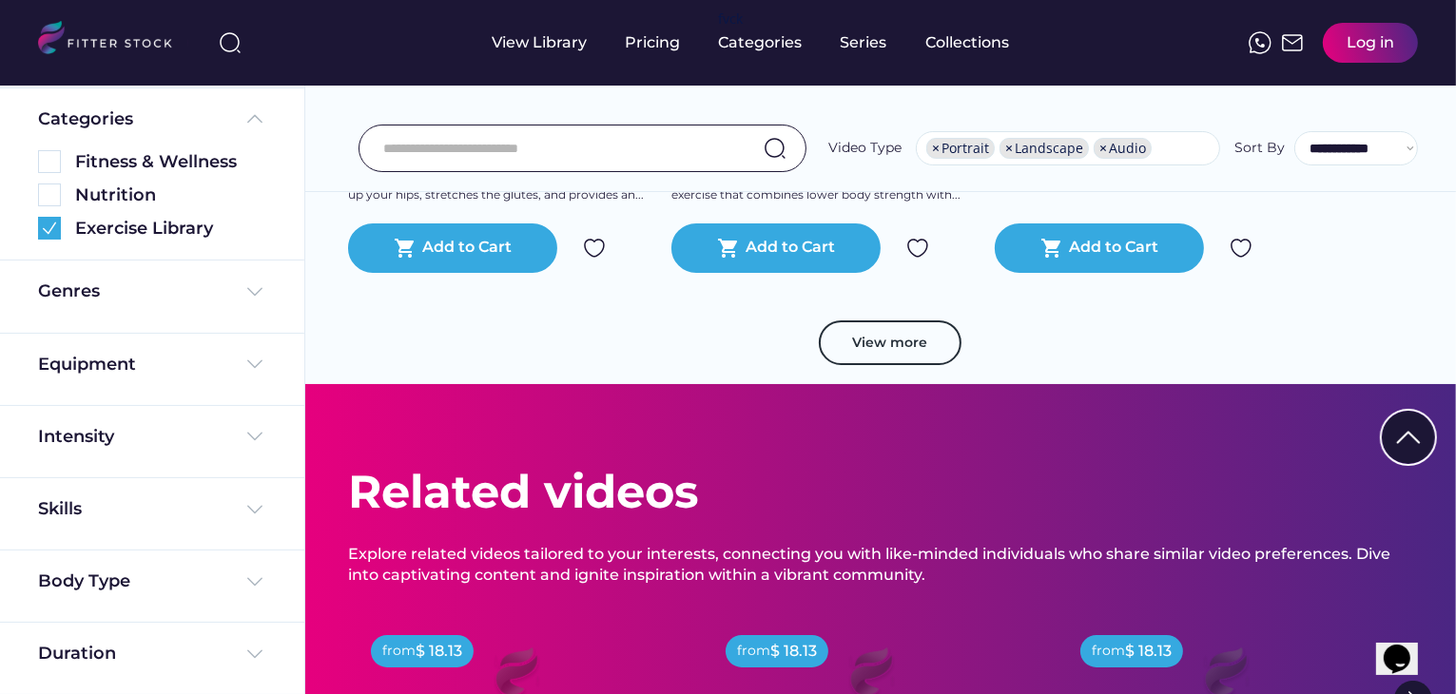
scroll to position [38156, 0]
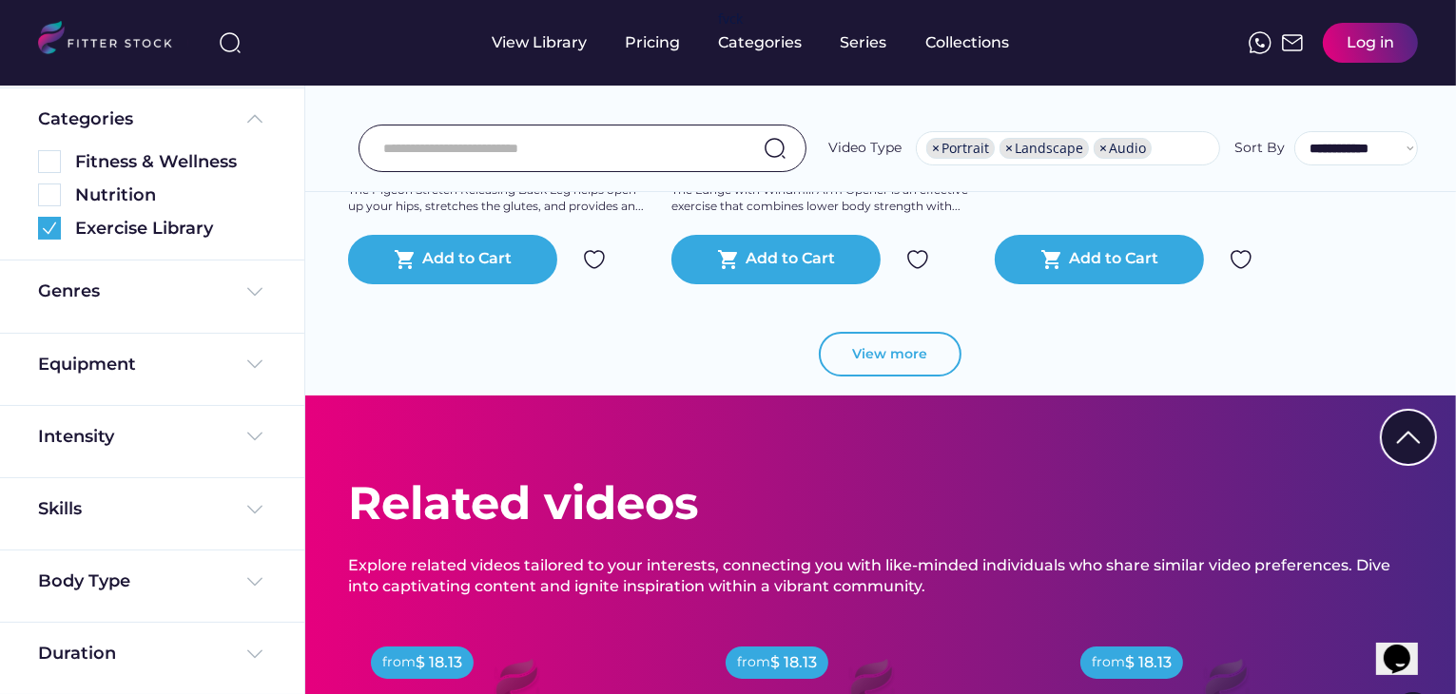
click at [873, 343] on button "View more" at bounding box center [890, 355] width 143 height 46
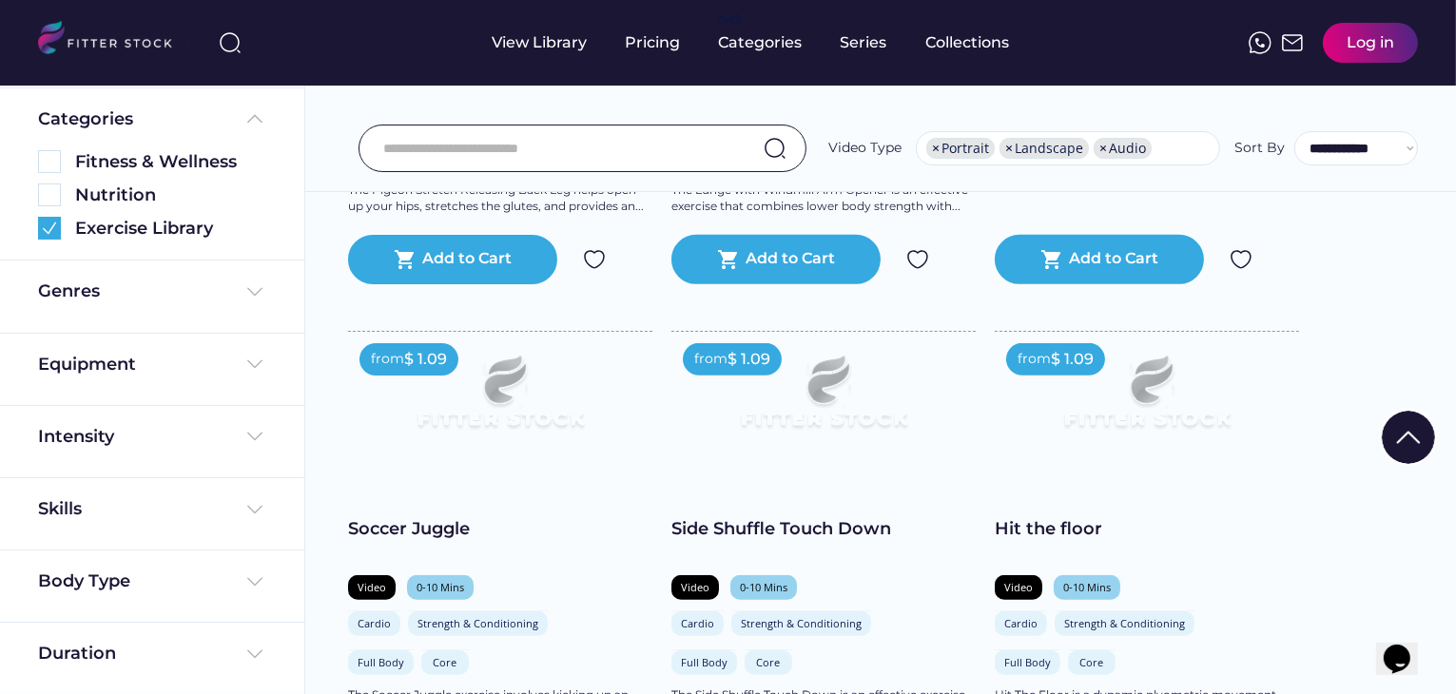
scroll to position [38083, 0]
